Goal: Transaction & Acquisition: Purchase product/service

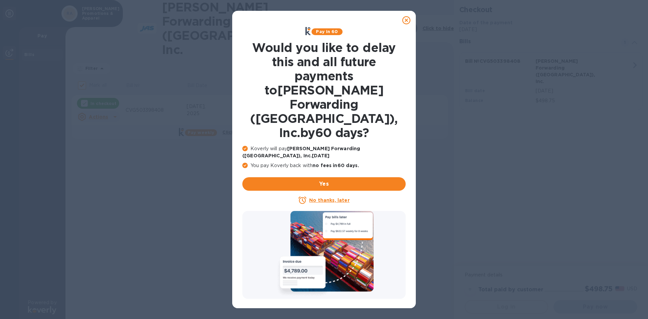
click at [333, 197] on u "No thanks, later" at bounding box center [329, 199] width 40 height 5
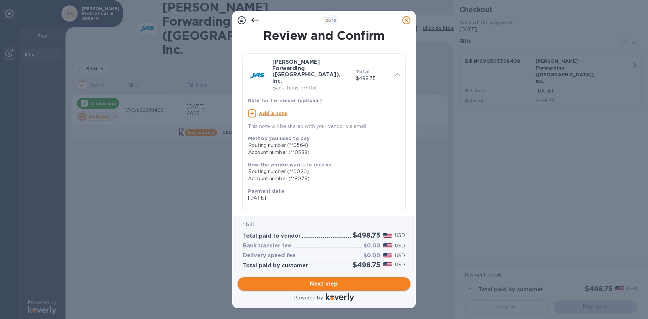
click at [320, 280] on span "Next step" at bounding box center [324, 284] width 162 height 8
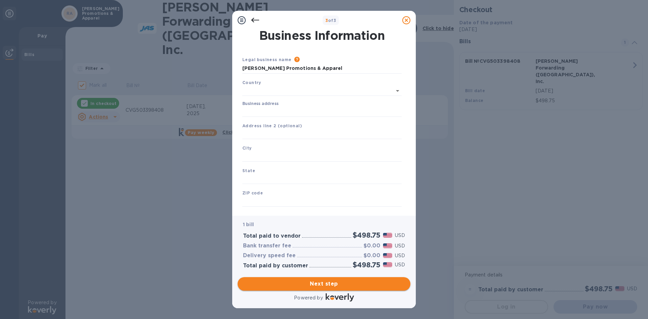
type input "[GEOGRAPHIC_DATA]"
click at [269, 113] on input "Business address" at bounding box center [321, 110] width 159 height 10
type input "[STREET_ADDRESS]"
click at [287, 149] on div "City" at bounding box center [321, 151] width 165 height 23
click at [284, 154] on input "text" at bounding box center [321, 155] width 159 height 10
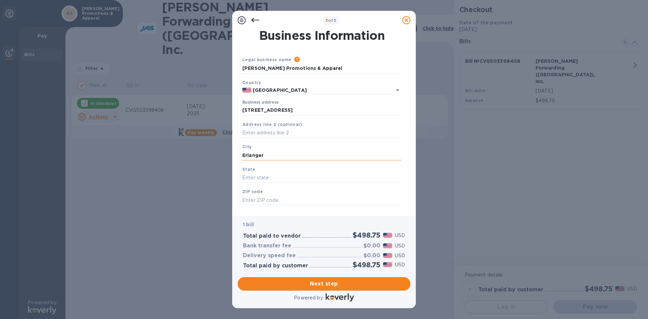
type input "Erlanger"
type input "KY"
type input "41018"
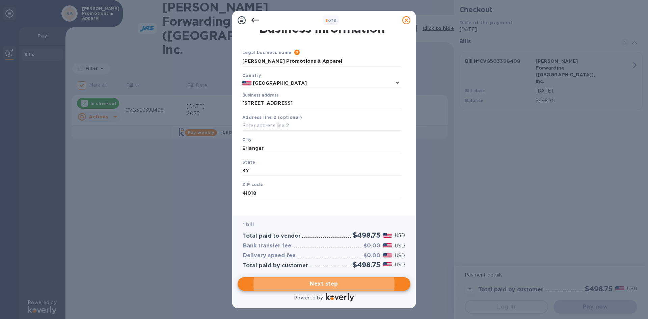
scroll to position [11, 0]
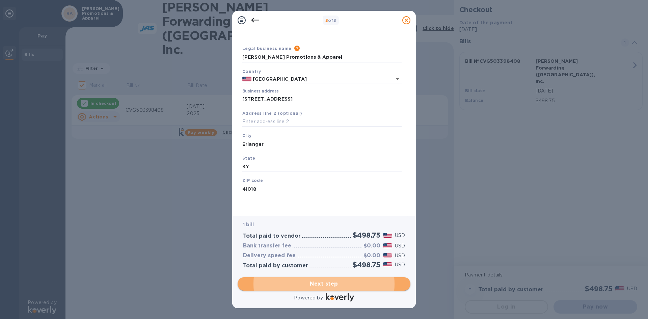
click at [332, 282] on span "Next step" at bounding box center [324, 284] width 162 height 8
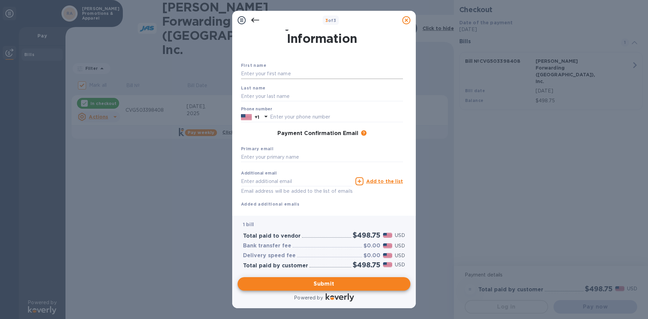
click at [282, 73] on input "text" at bounding box center [322, 74] width 162 height 10
type input "[PERSON_NAME]"
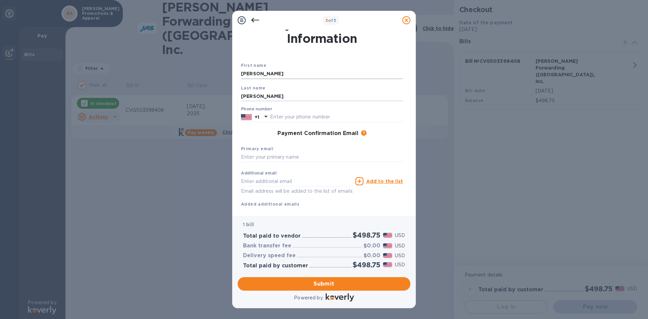
type input "[PERSON_NAME]"
type input "8592831513"
click at [290, 150] on div "Primary email" at bounding box center [321, 153] width 167 height 23
click at [292, 154] on input "text" at bounding box center [322, 157] width 162 height 10
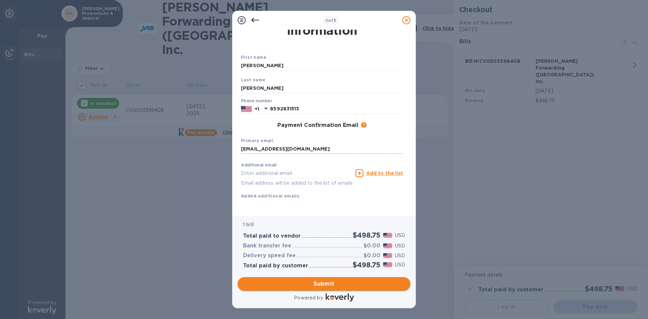
type input "[EMAIL_ADDRESS][DOMAIN_NAME]"
click at [329, 286] on span "Submit" at bounding box center [324, 284] width 162 height 8
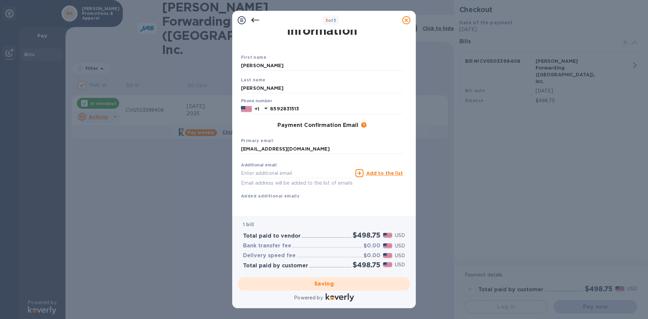
checkbox input "false"
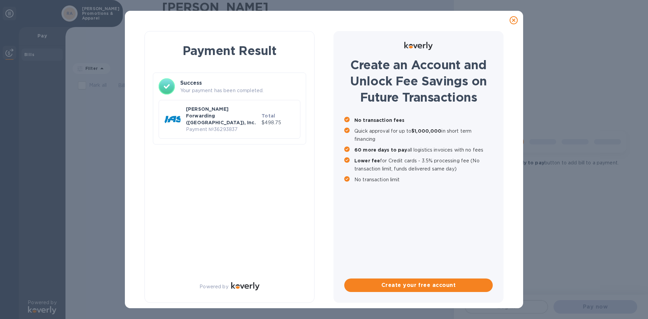
scroll to position [0, 0]
click at [514, 24] on div at bounding box center [513, 19] width 13 height 13
